Goal: Task Accomplishment & Management: Manage account settings

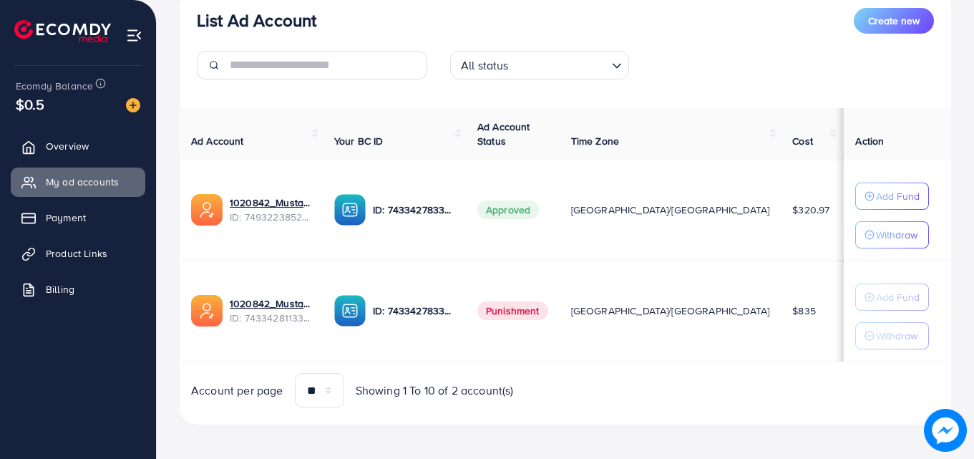
scroll to position [187, 0]
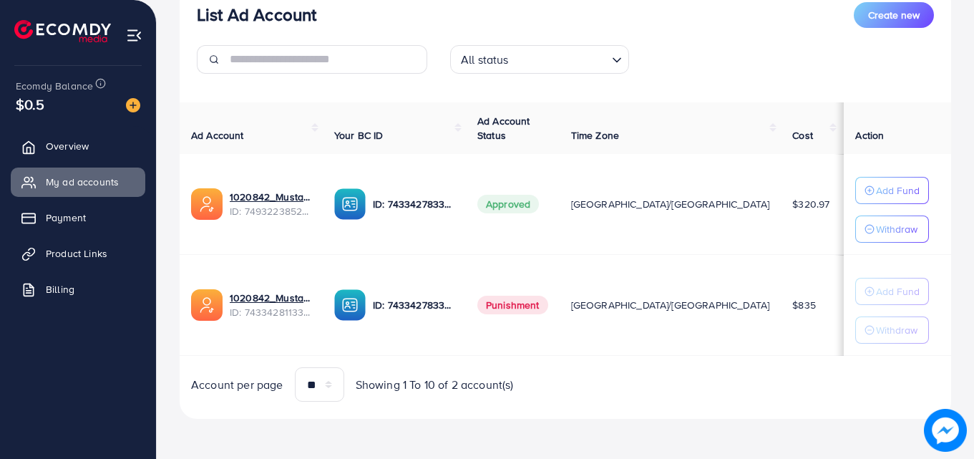
click at [684, 394] on div "Account per page ** ** ** *** Showing 1 To 10 of 2 account(s)" at bounding box center [565, 384] width 794 height 34
click at [418, 118] on th "Your BC ID" at bounding box center [394, 128] width 143 height 52
